Goal: Check status: Check status

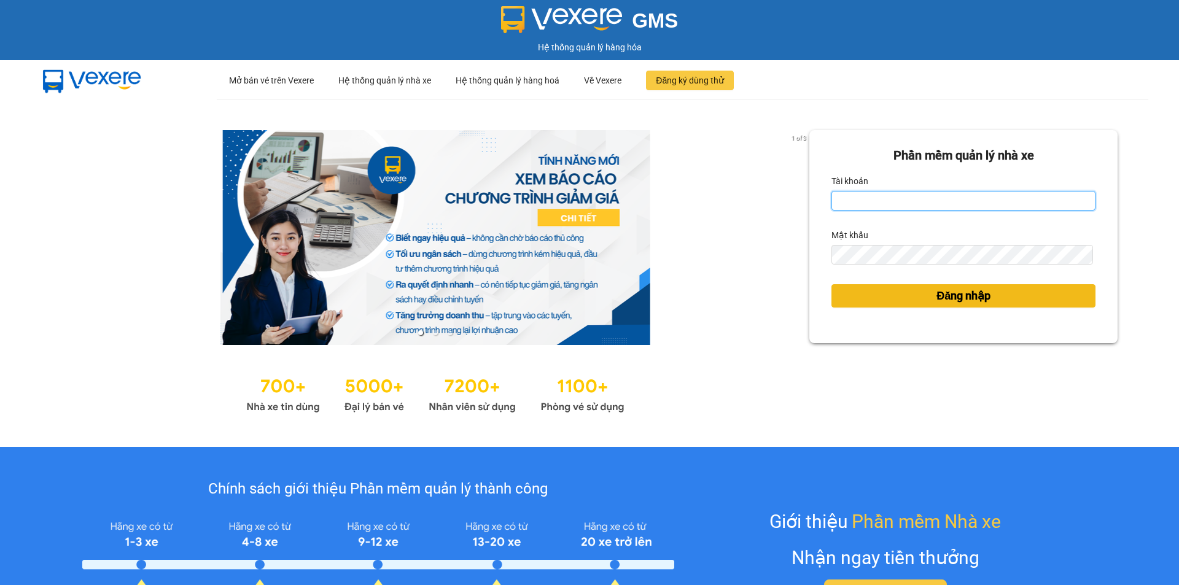
type input "an.tuantrung"
click at [920, 297] on button "Đăng nhập" at bounding box center [963, 295] width 264 height 23
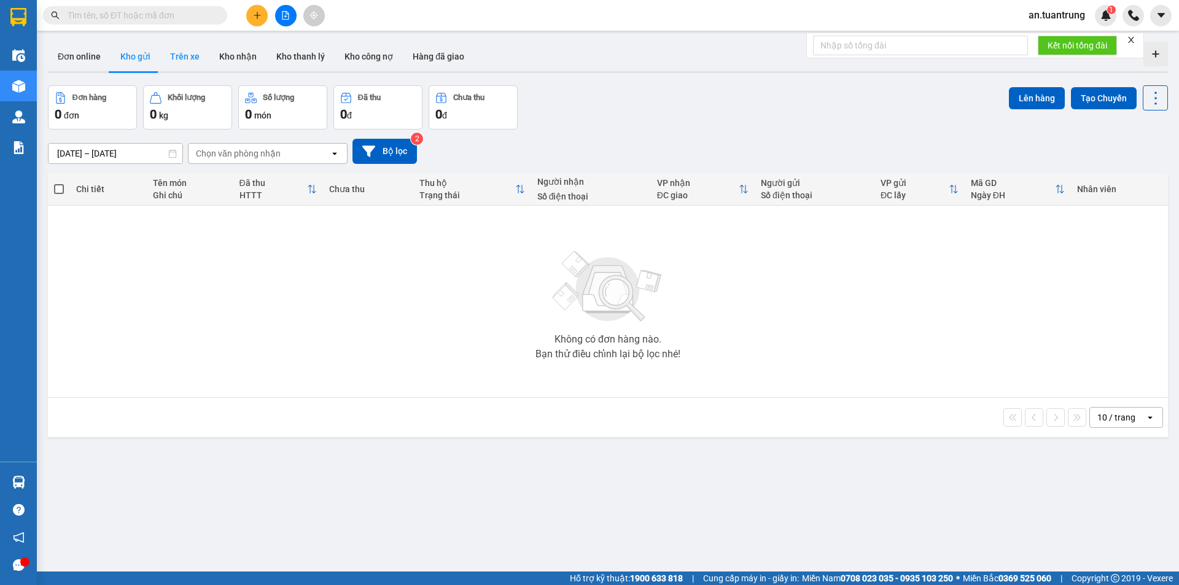
click at [179, 56] on button "Trên xe" at bounding box center [184, 56] width 49 height 29
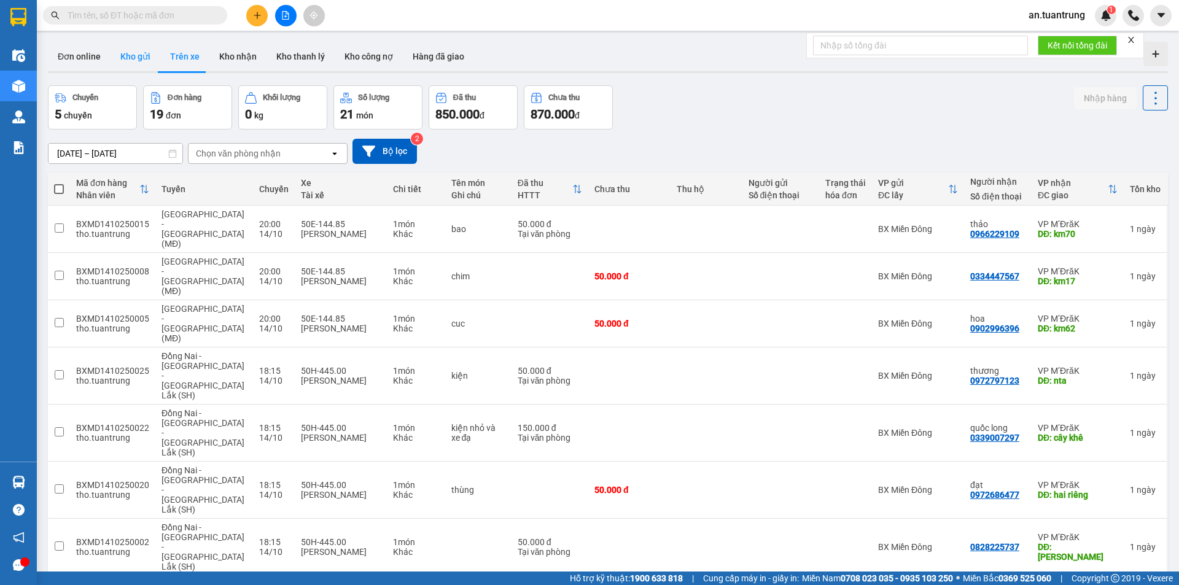
click at [139, 58] on button "Kho gửi" at bounding box center [136, 56] width 50 height 29
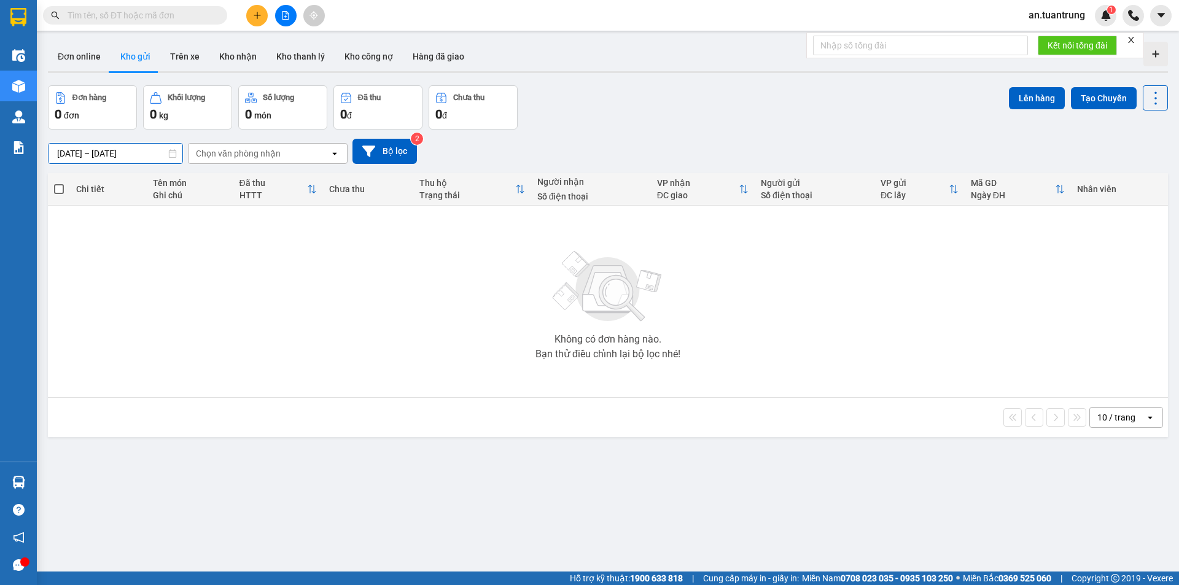
drag, startPoint x: 75, startPoint y: 148, endPoint x: 82, endPoint y: 152, distance: 8.2
click at [76, 149] on input "[DATE] – [DATE]" at bounding box center [115, 154] width 134 height 20
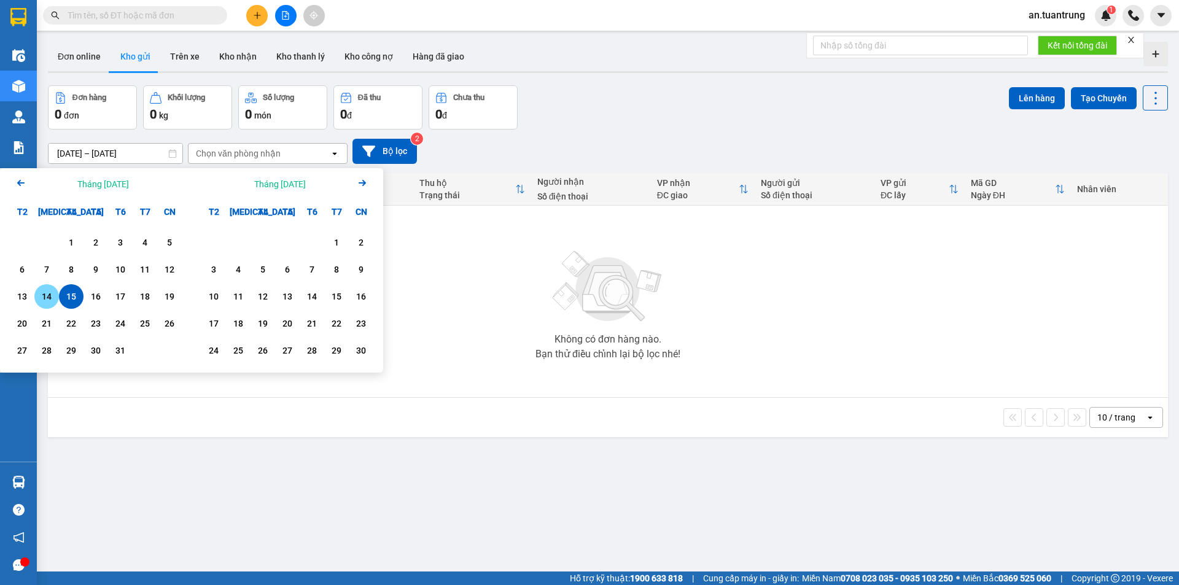
click at [48, 297] on div "14" at bounding box center [46, 296] width 17 height 15
click at [73, 298] on div "15" at bounding box center [71, 296] width 17 height 15
type input "[DATE] – [DATE]"
